Goal: Find specific page/section: Find specific page/section

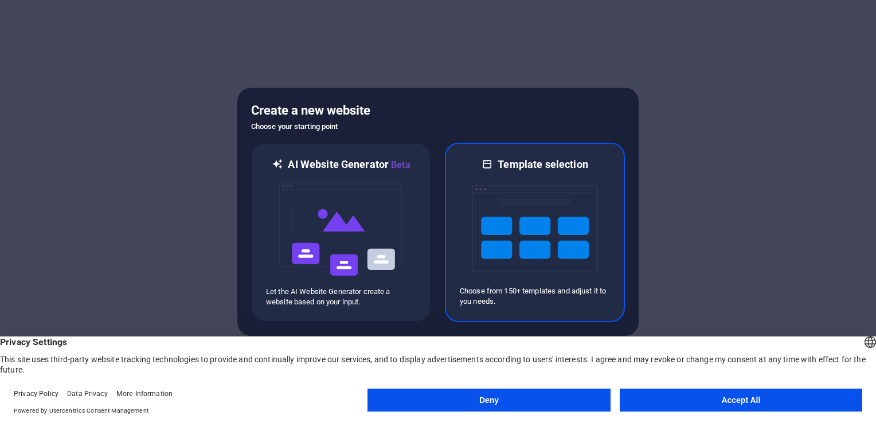
click at [531, 238] on img at bounding box center [535, 228] width 126 height 115
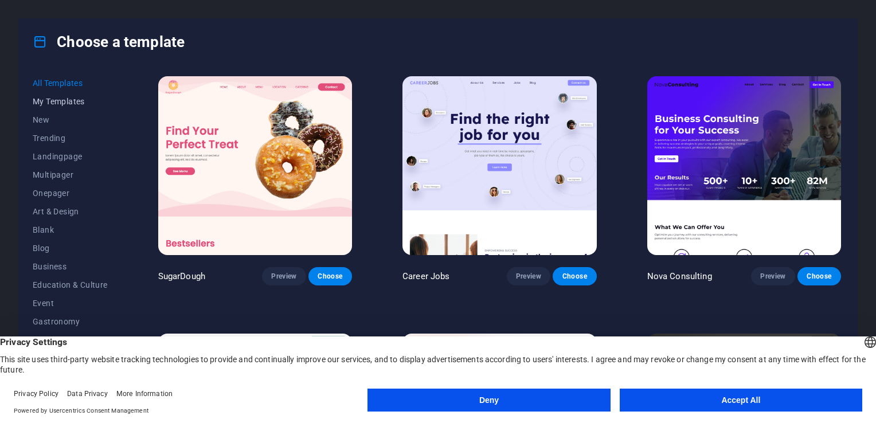
click at [50, 99] on span "My Templates" at bounding box center [70, 101] width 75 height 9
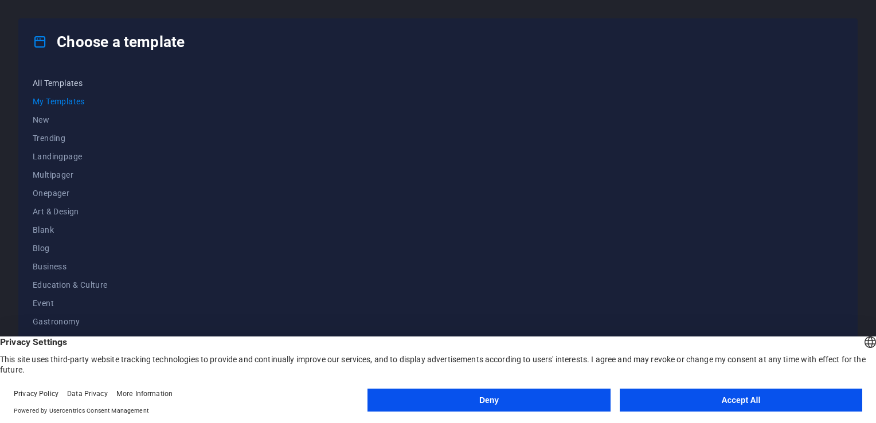
click at [74, 88] on button "All Templates" at bounding box center [70, 83] width 75 height 18
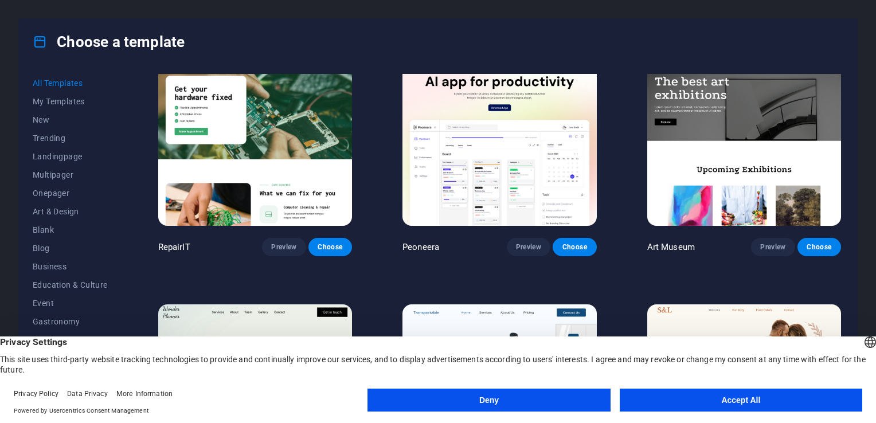
scroll to position [229, 0]
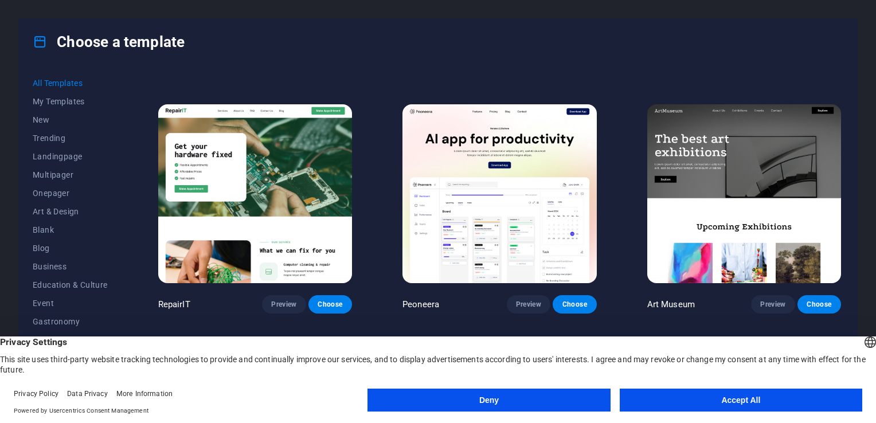
click at [479, 201] on img at bounding box center [499, 193] width 194 height 179
